Goal: Information Seeking & Learning: Learn about a topic

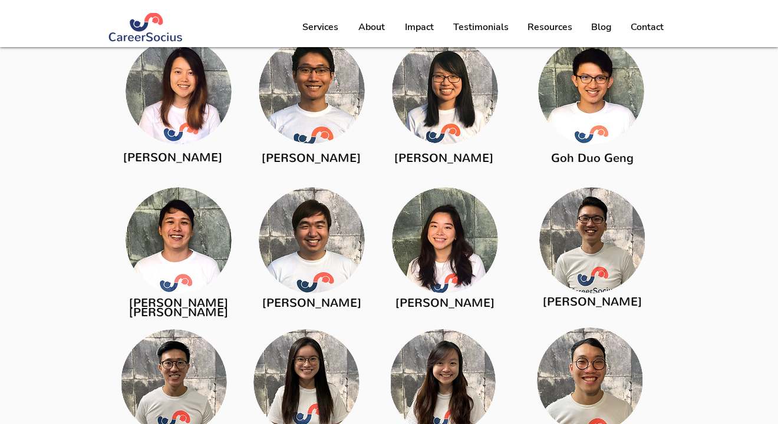
scroll to position [1658, 0]
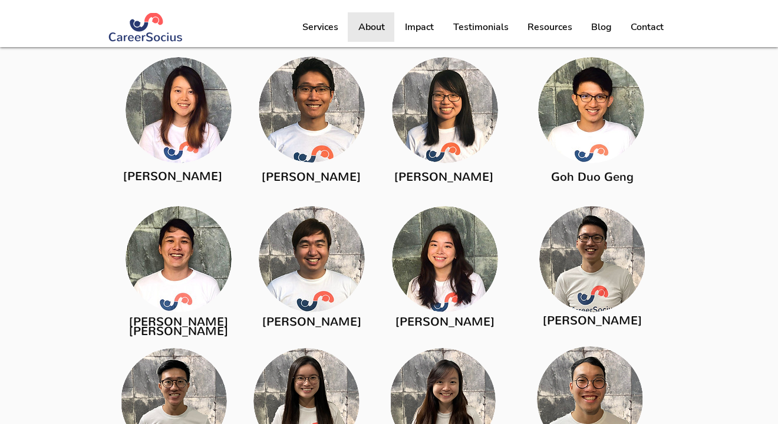
click at [366, 28] on p "About" at bounding box center [371, 26] width 38 height 29
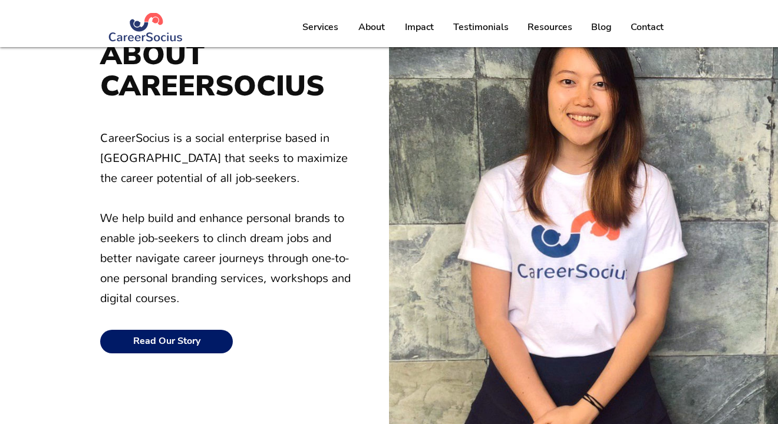
scroll to position [128, 0]
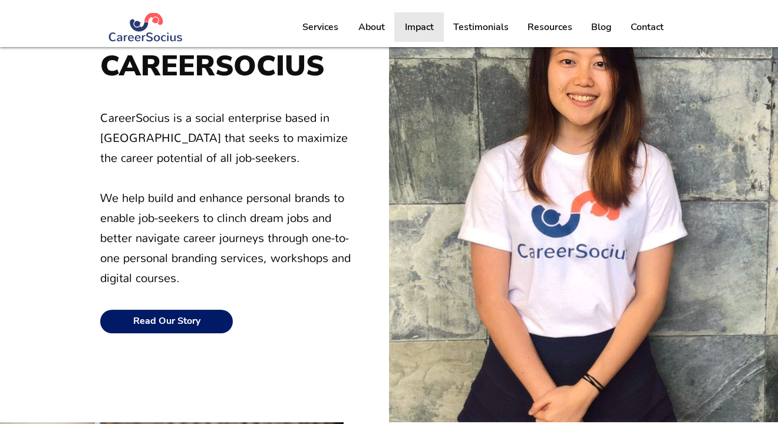
click at [418, 29] on p "Impact" at bounding box center [419, 26] width 41 height 29
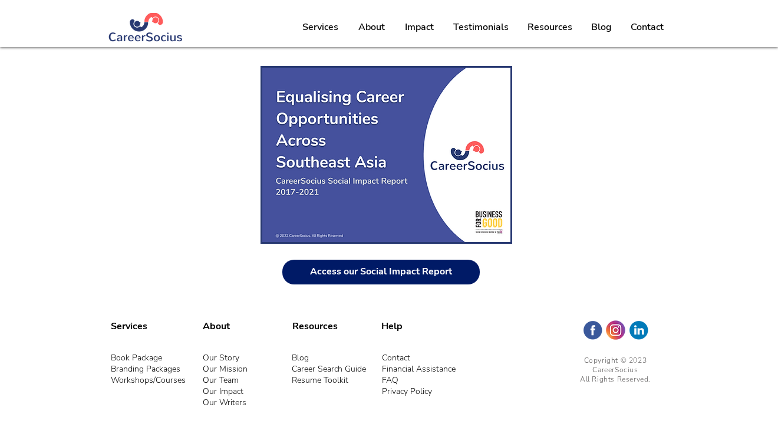
scroll to position [768, 0]
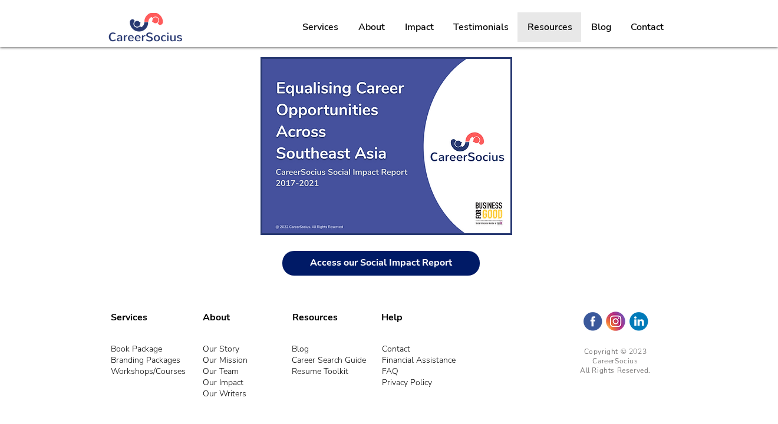
click at [544, 36] on p "Resources" at bounding box center [549, 26] width 57 height 29
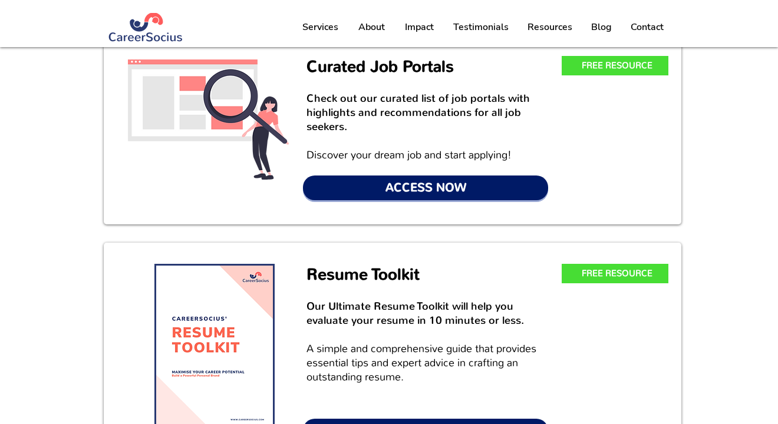
scroll to position [302, 0]
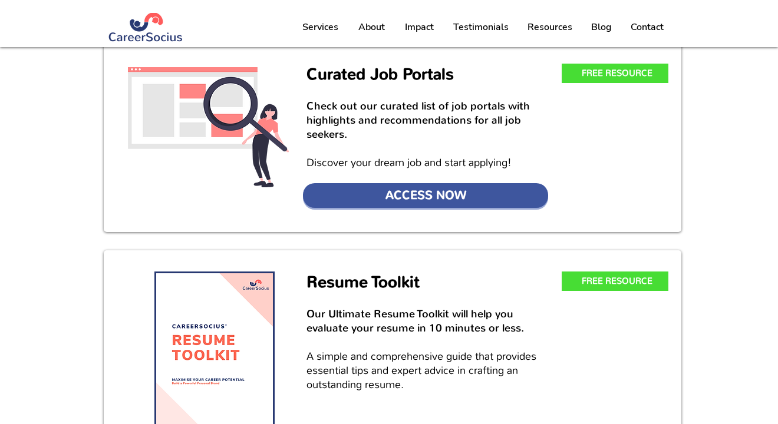
click at [388, 188] on span "ACCESS NOW" at bounding box center [425, 195] width 81 height 16
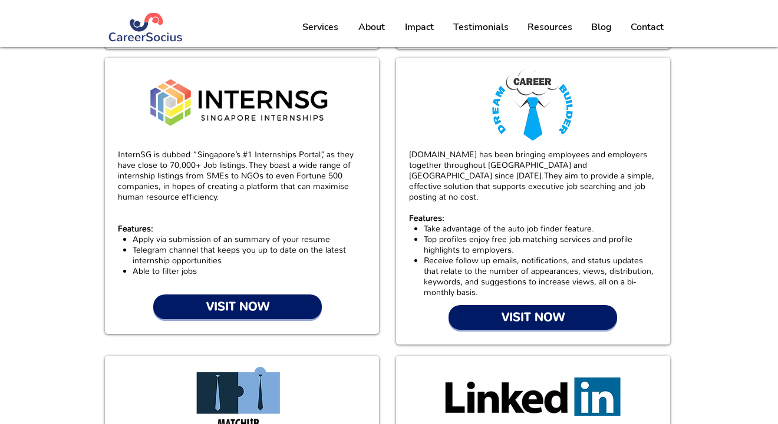
scroll to position [309, 0]
